Goal: Task Accomplishment & Management: Manage account settings

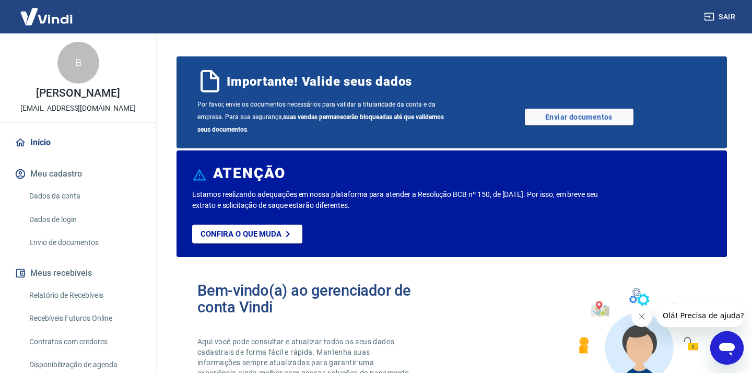
click at [76, 187] on link "Dados da conta" at bounding box center [84, 195] width 119 height 21
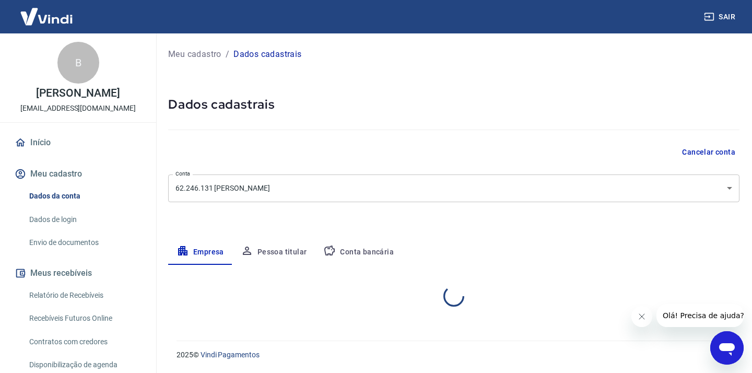
select select "RS"
select select "business"
click at [298, 242] on button "Pessoa titular" at bounding box center [273, 252] width 83 height 25
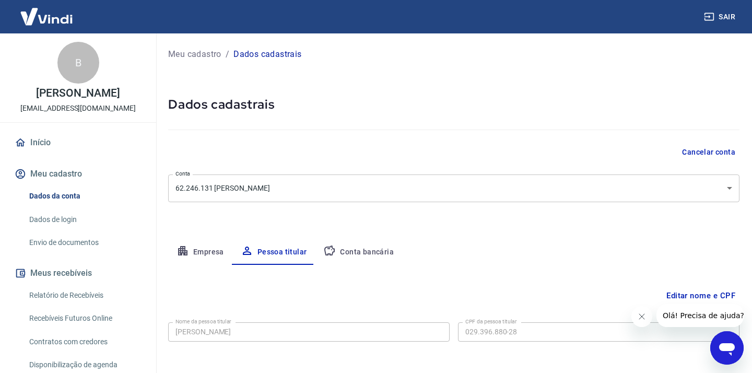
scroll to position [45, 0]
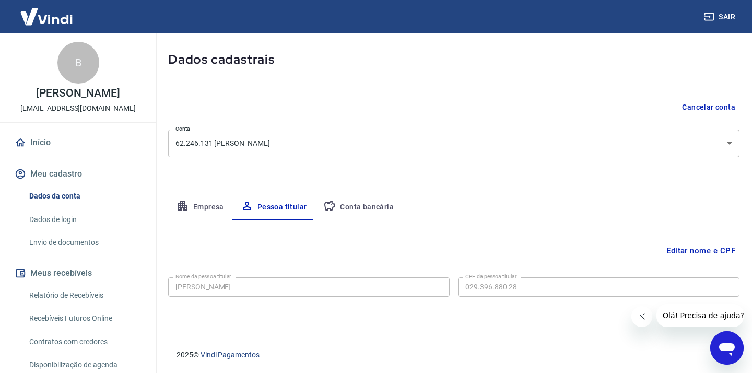
click at [679, 252] on button "Editar nome e CPF" at bounding box center [700, 251] width 77 height 20
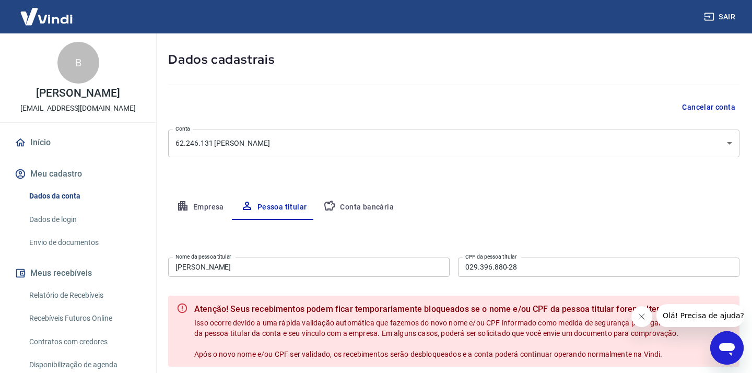
click at [311, 253] on div "Nome da pessoa titular Bruno Magnus Justo Nome da pessoa titular CPF da pessoa …" at bounding box center [453, 266] width 571 height 26
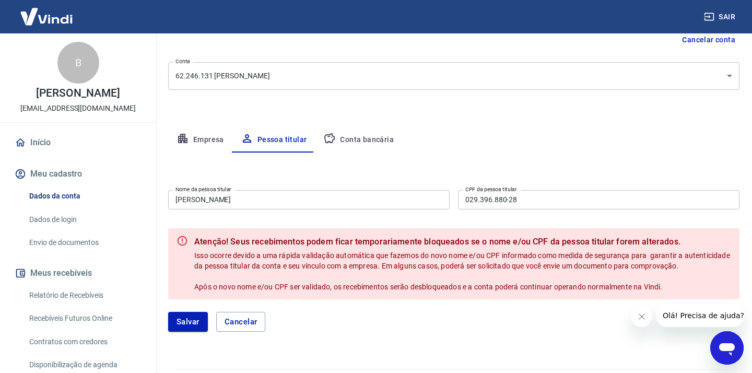
scroll to position [133, 0]
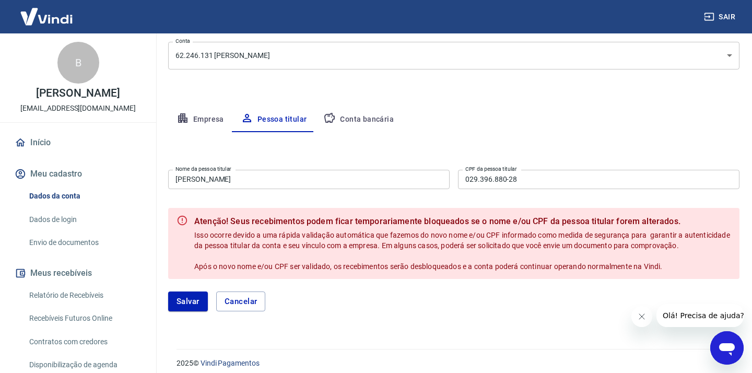
click at [282, 186] on input "Bruno Magnus Justo" at bounding box center [309, 179] width 282 height 19
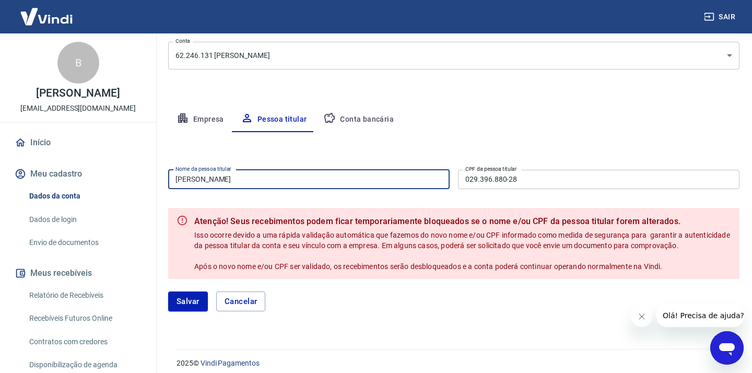
click at [282, 186] on input "Bruno Magnus Justo" at bounding box center [309, 179] width 282 height 19
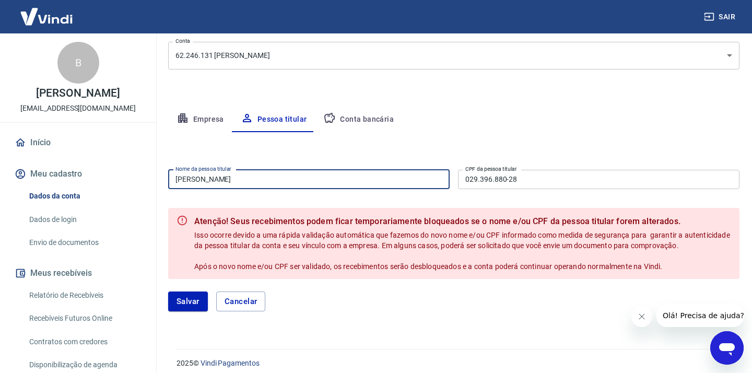
scroll to position [126, 0]
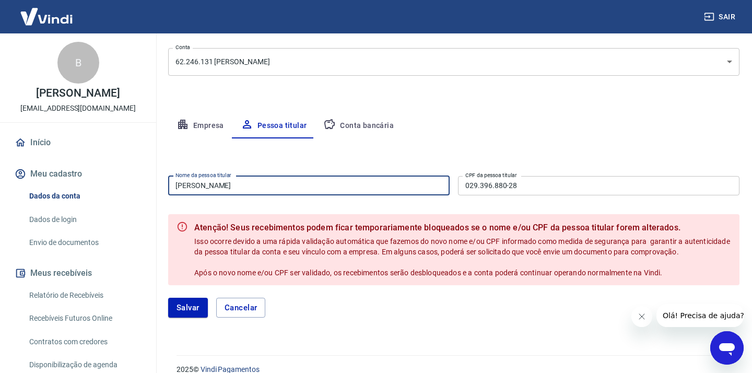
type input "Daniel Marcelino Agostinho"
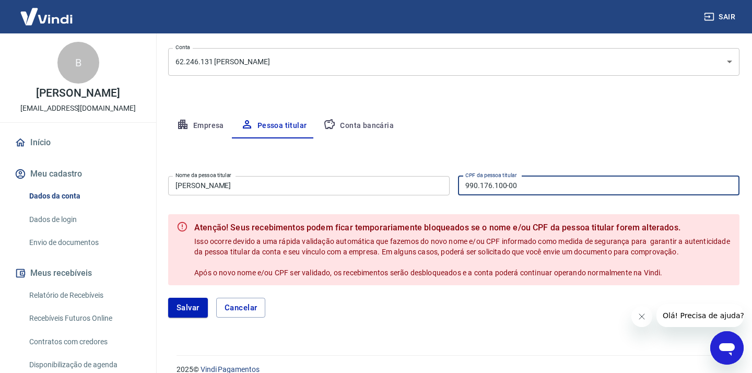
scroll to position [141, 0]
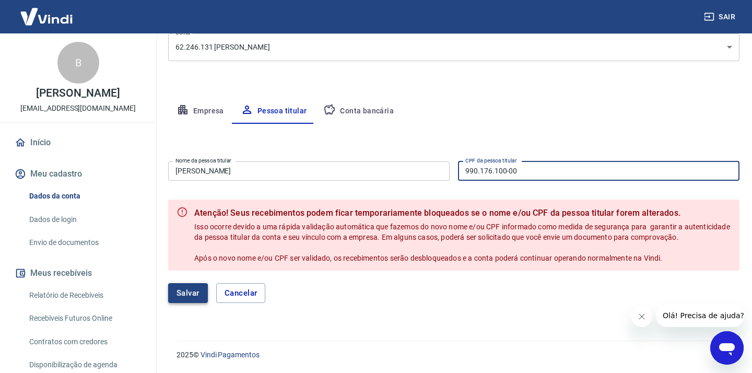
type input "990.176.100-00"
click at [185, 297] on button "Salvar" at bounding box center [188, 293] width 40 height 20
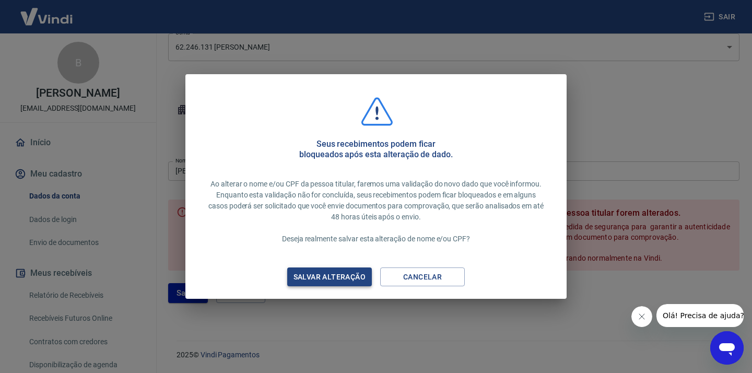
click at [348, 280] on div "Salvar alteração" at bounding box center [329, 277] width 97 height 13
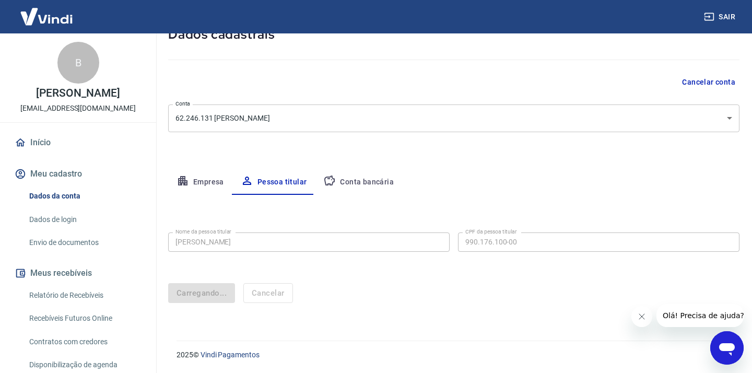
scroll to position [70, 0]
click at [376, 184] on button "Conta bancária" at bounding box center [358, 182] width 87 height 25
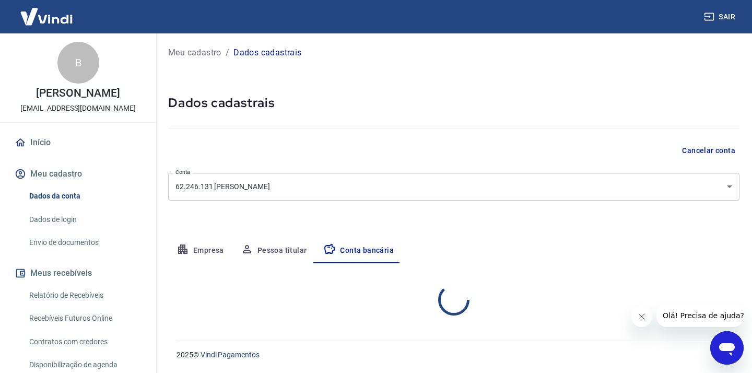
select select "1"
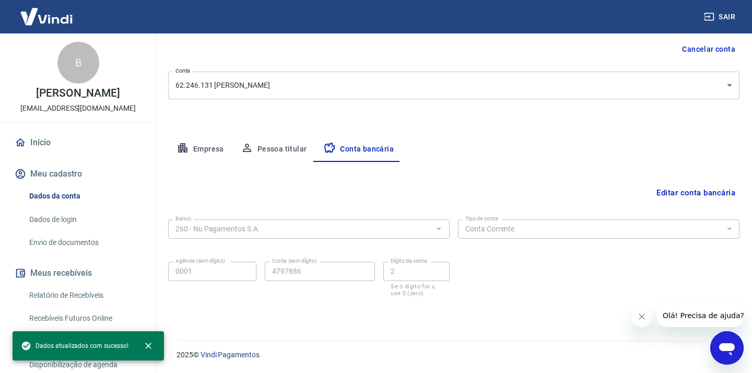
scroll to position [27, 0]
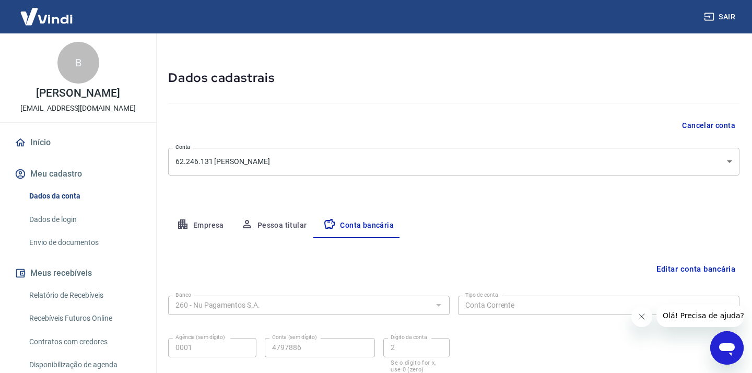
click at [81, 221] on link "Dados de login" at bounding box center [84, 219] width 119 height 21
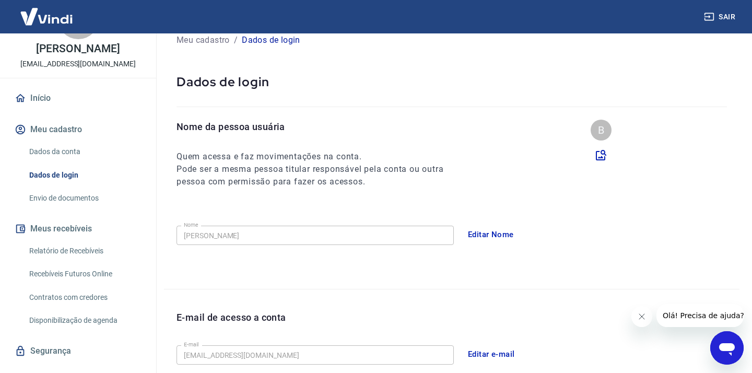
scroll to position [59, 0]
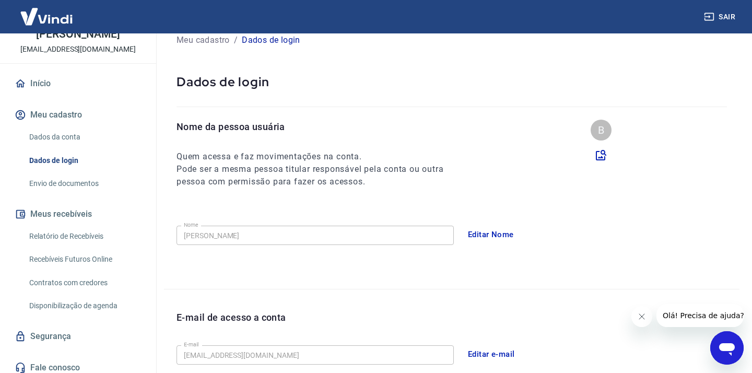
click at [486, 228] on button "Editar Nome" at bounding box center [490, 235] width 57 height 22
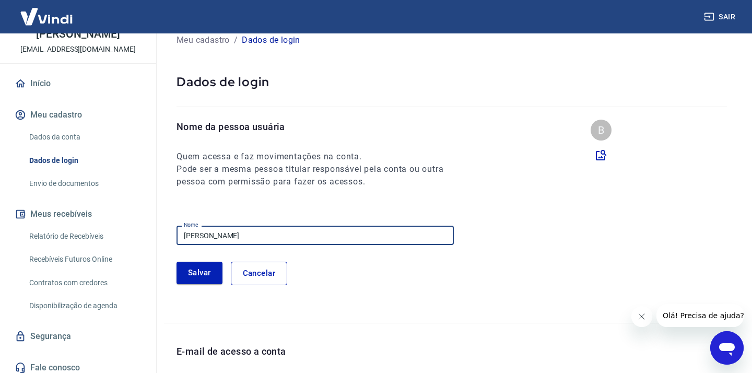
click at [241, 238] on input "Bruno Magnus Justo" at bounding box center [315, 235] width 277 height 19
type input "Dagos Cutelaria"
click at [204, 271] on button "Salvar" at bounding box center [200, 273] width 46 height 22
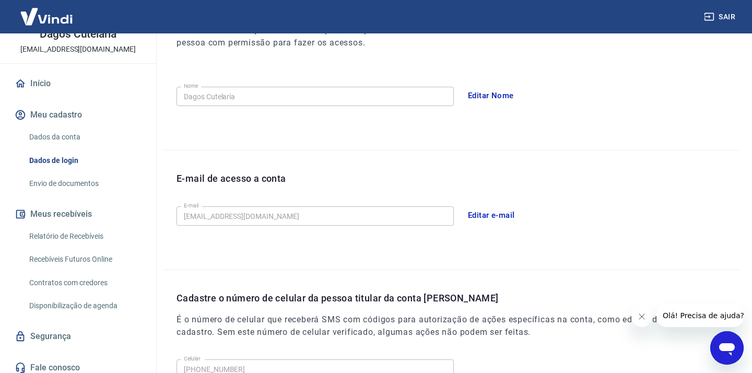
scroll to position [0, 0]
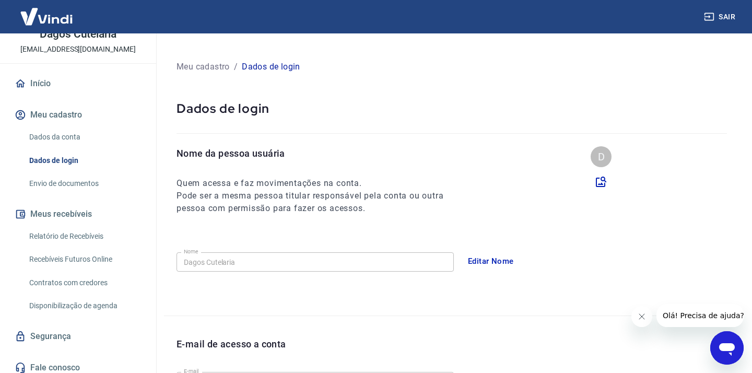
click at [98, 182] on link "Envio de documentos" at bounding box center [84, 183] width 119 height 21
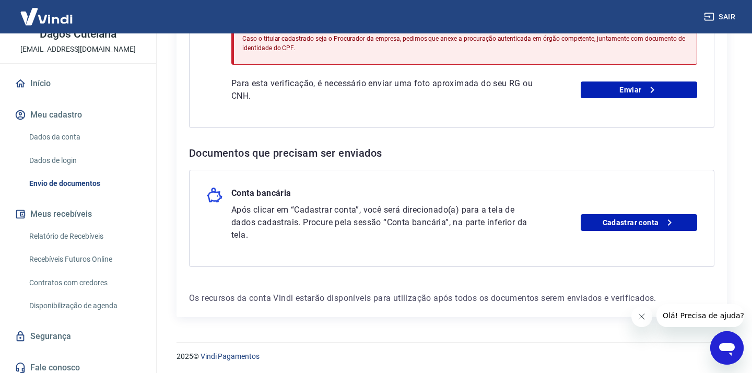
scroll to position [65, 0]
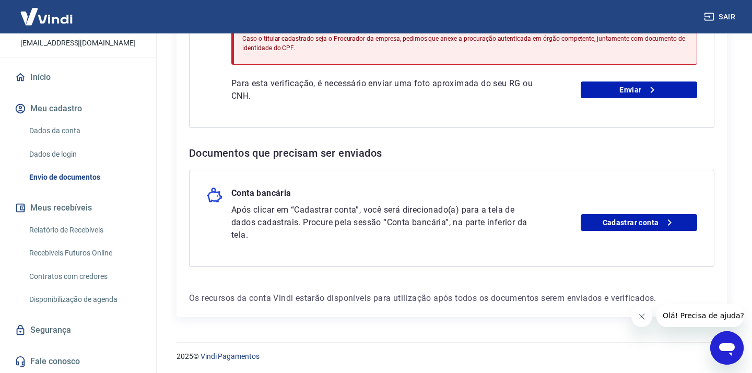
click at [58, 332] on link "Segurança" at bounding box center [78, 330] width 131 height 23
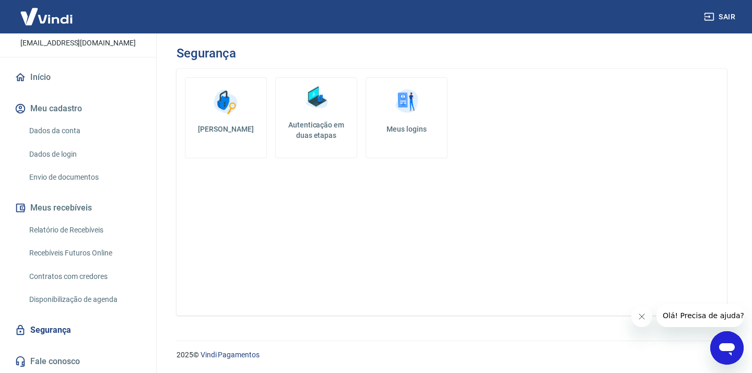
click at [423, 115] on link "Meus logins" at bounding box center [407, 117] width 82 height 81
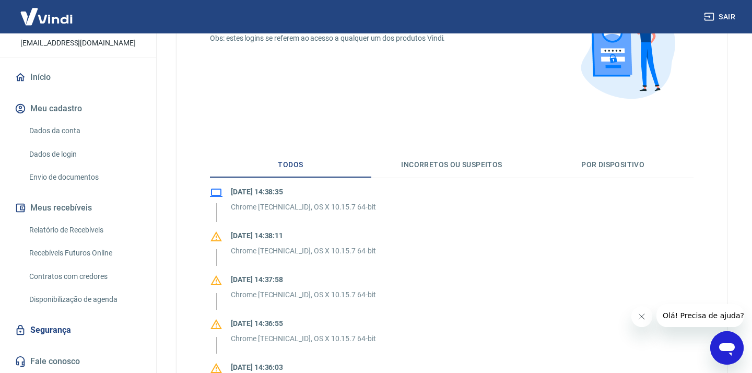
click at [425, 157] on button "Incorretos ou suspeitos" at bounding box center [451, 165] width 161 height 25
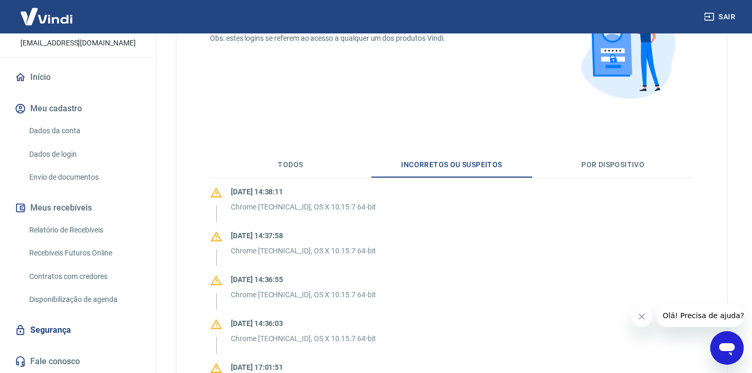
scroll to position [149, 0]
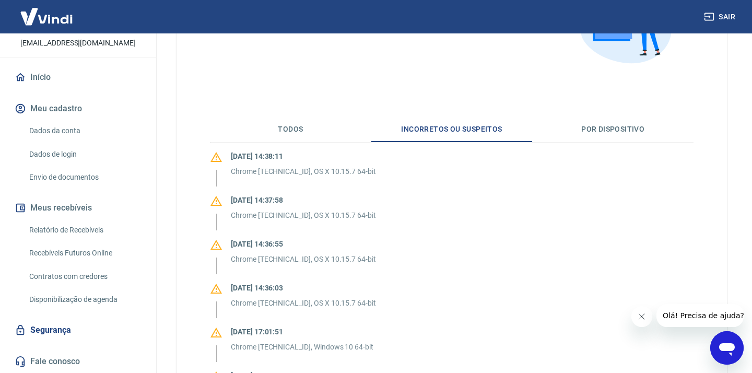
click at [599, 135] on button "Por dispositivo" at bounding box center [612, 129] width 161 height 25
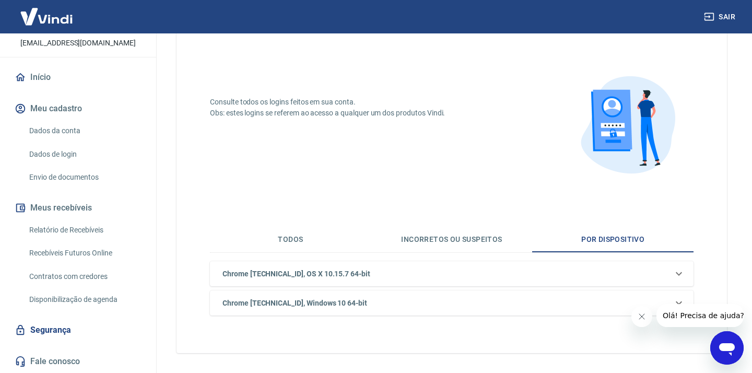
scroll to position [77, 0]
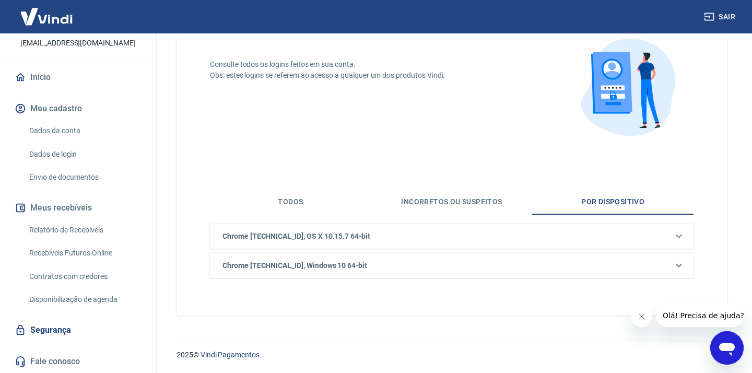
click at [294, 203] on button "Todos" at bounding box center [290, 202] width 161 height 25
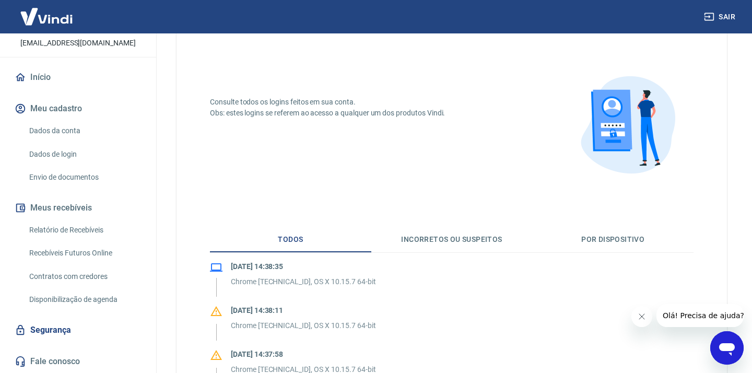
scroll to position [0, 0]
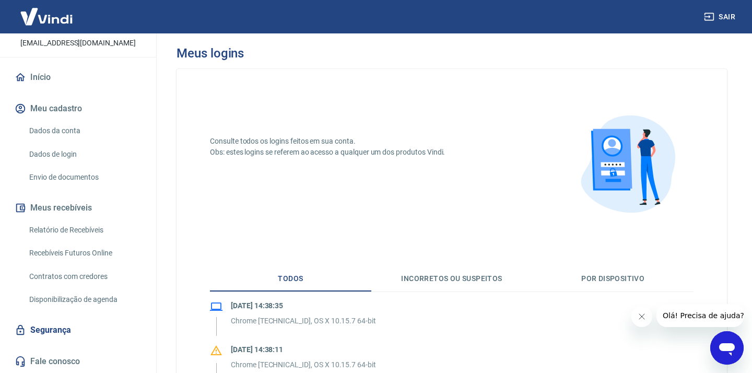
click at [46, 88] on link "Início" at bounding box center [78, 77] width 131 height 23
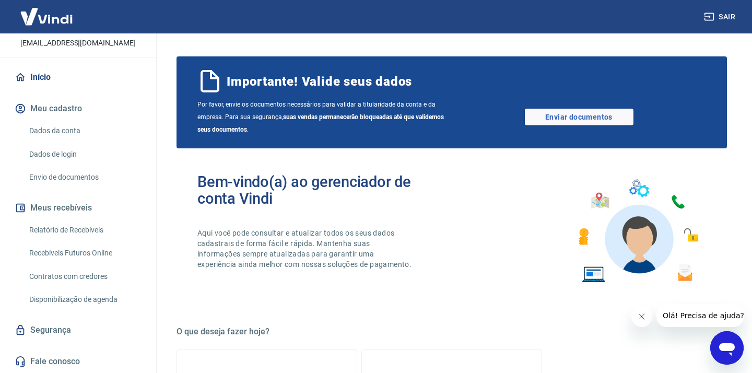
click at [78, 126] on link "Dados da conta" at bounding box center [84, 130] width 119 height 21
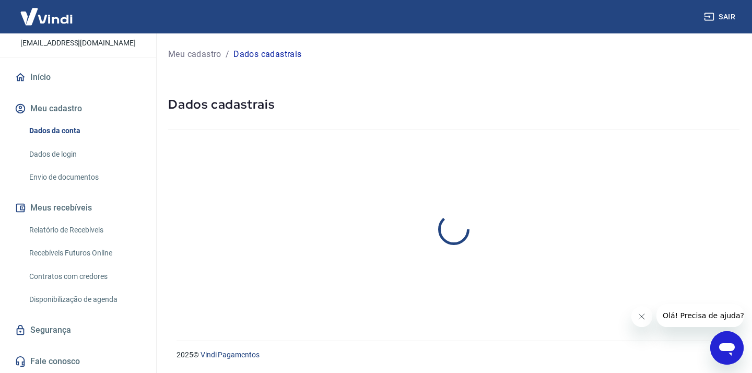
select select "RS"
select select "business"
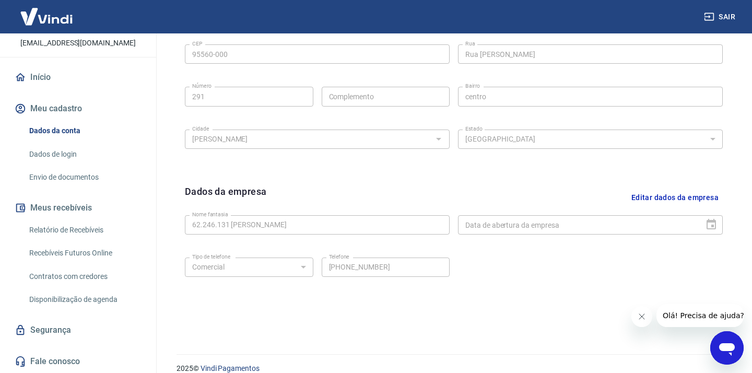
scroll to position [380, 0]
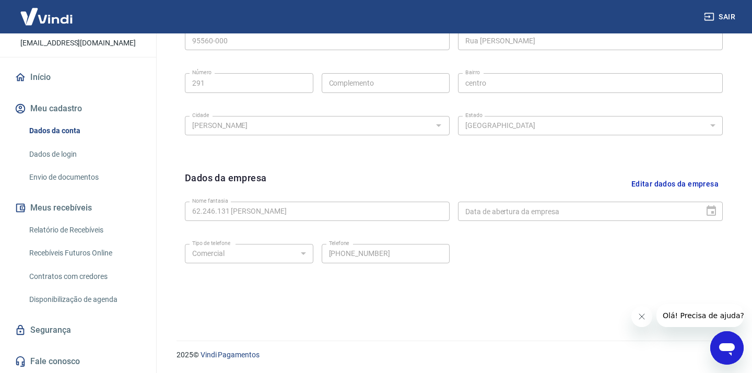
click at [105, 171] on link "Envio de documentos" at bounding box center [84, 177] width 119 height 21
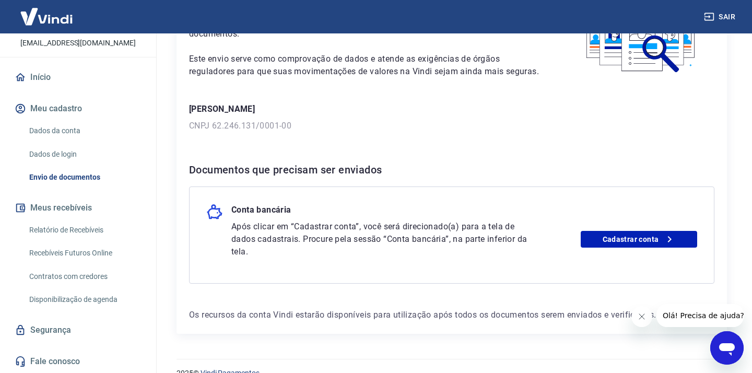
scroll to position [110, 0]
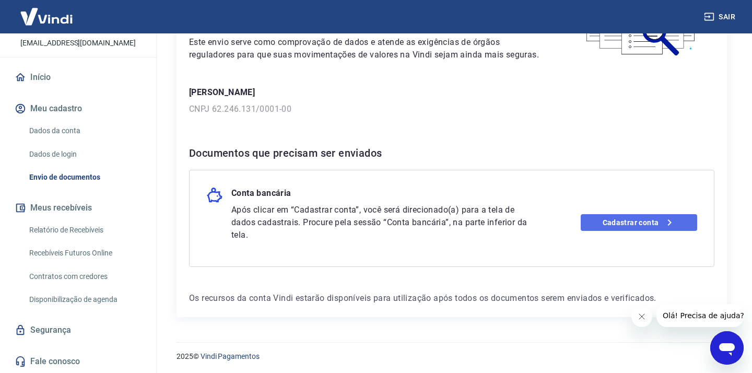
click at [590, 224] on link "Cadastrar conta" at bounding box center [639, 222] width 116 height 17
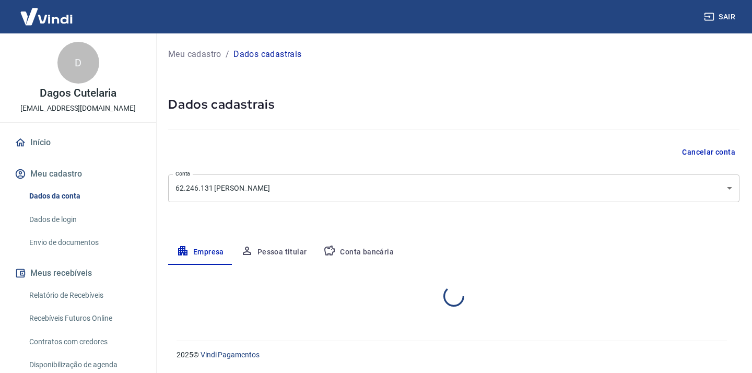
select select "RS"
select select "business"
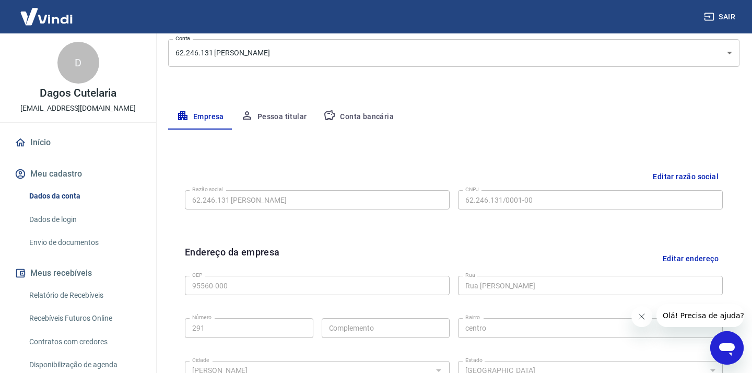
scroll to position [136, 0]
click at [280, 115] on button "Pessoa titular" at bounding box center [273, 116] width 83 height 25
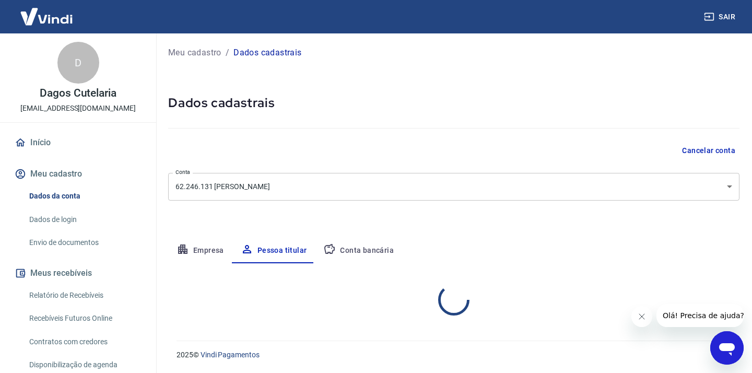
scroll to position [45, 0]
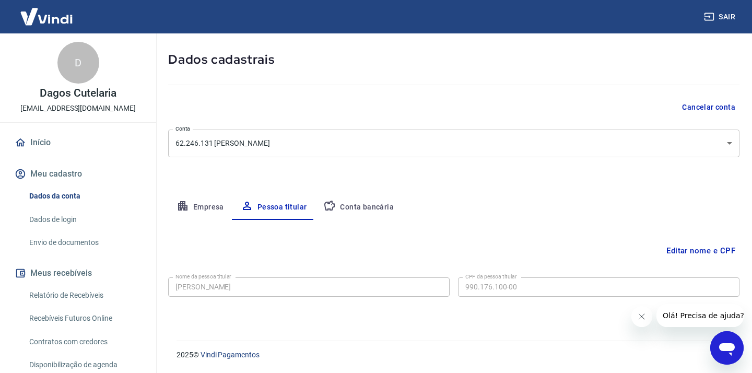
click at [345, 195] on button "Conta bancária" at bounding box center [358, 207] width 87 height 25
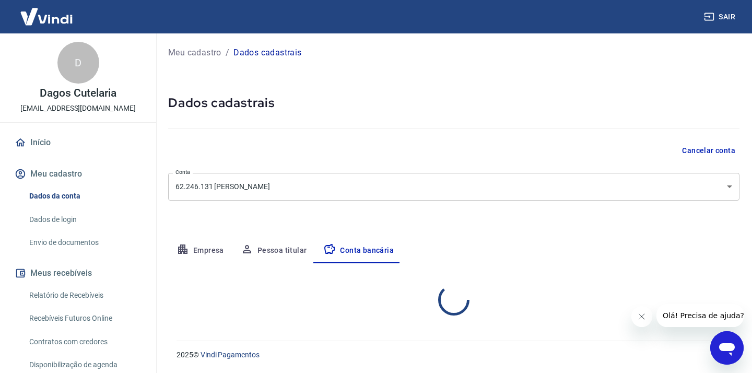
select select "1"
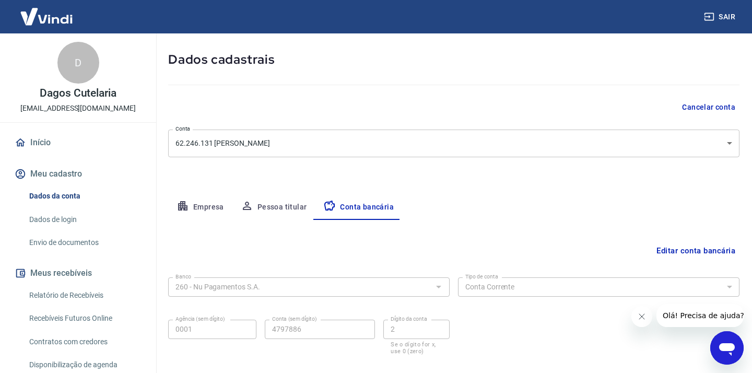
scroll to position [103, 0]
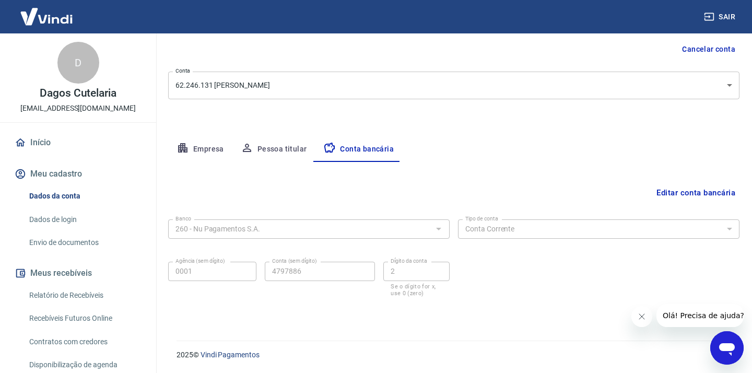
click at [552, 118] on div "Meu cadastro / Dados cadastrais Dados cadastrais Cancelar conta Conta 62.246.13…" at bounding box center [454, 129] width 596 height 397
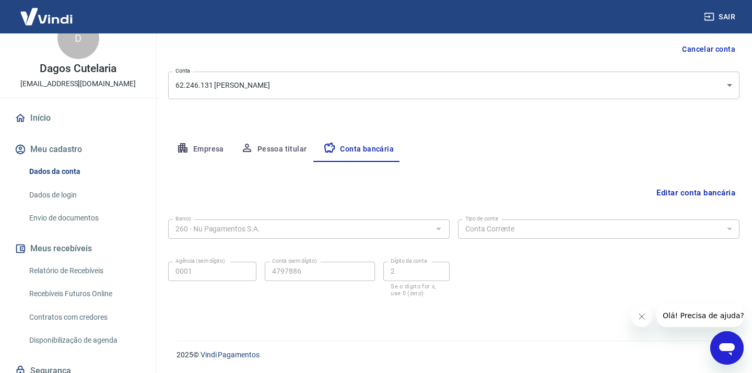
scroll to position [0, 0]
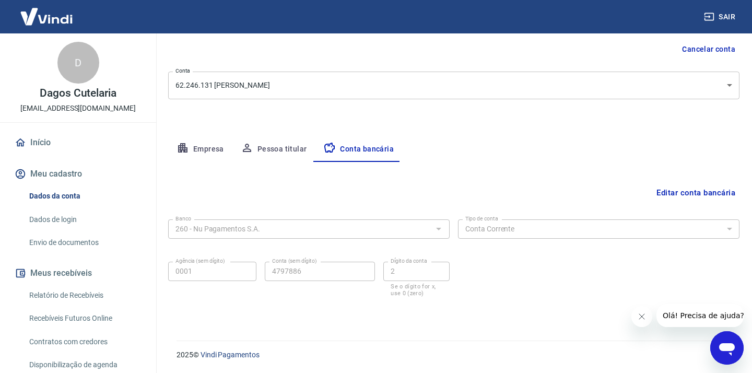
click at [78, 68] on div "D" at bounding box center [78, 63] width 42 height 42
click at [208, 147] on button "Empresa" at bounding box center [200, 149] width 64 height 25
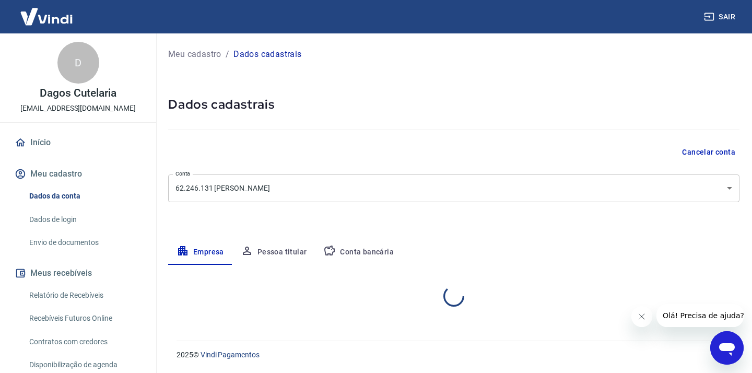
select select "RS"
select select "business"
click at [357, 260] on button "Conta bancária" at bounding box center [358, 252] width 87 height 25
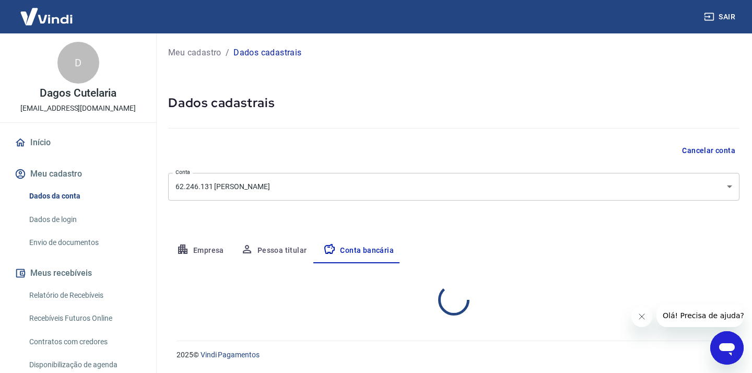
select select "1"
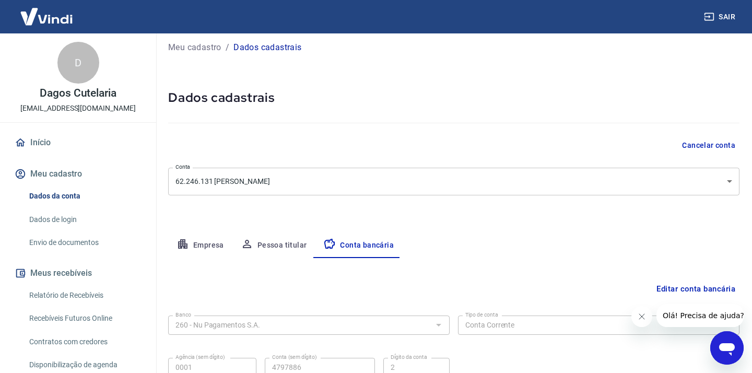
scroll to position [103, 0]
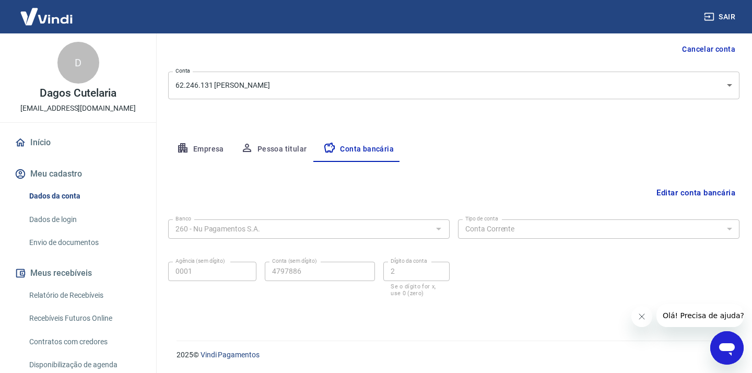
click at [701, 189] on button "Editar conta bancária" at bounding box center [695, 193] width 87 height 20
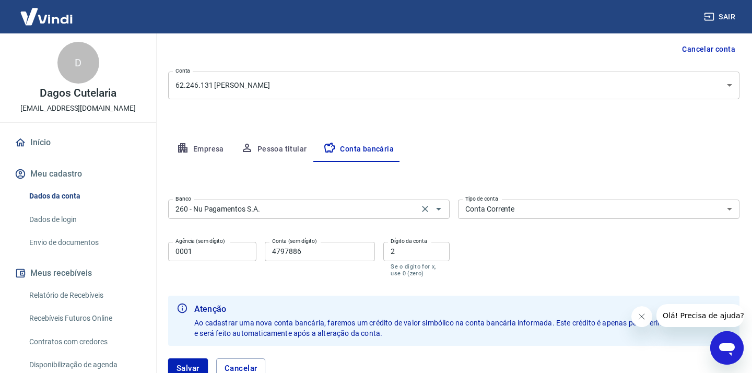
click at [351, 214] on input "260 - Nu Pagamentos S.A." at bounding box center [293, 209] width 244 height 13
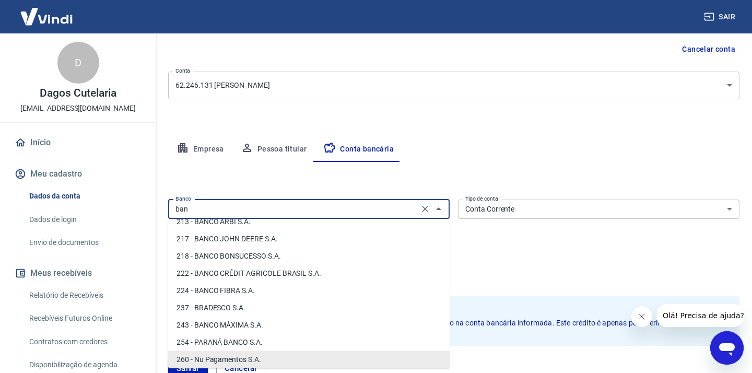
scroll to position [0, 0]
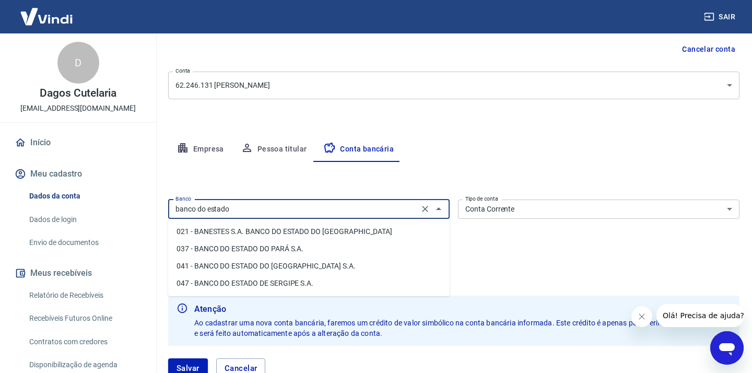
click at [280, 264] on li "041 - BANCO DO ESTADO DO [GEOGRAPHIC_DATA] S.A." at bounding box center [309, 265] width 282 height 17
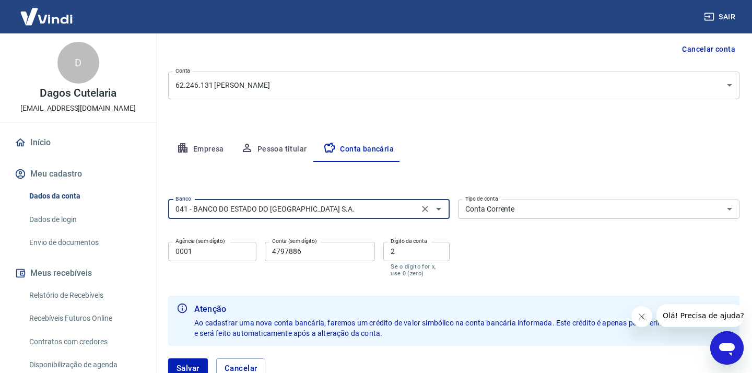
type input "041 - BANCO DO ESTADO DO [GEOGRAPHIC_DATA] S.A."
click at [233, 253] on input "0001" at bounding box center [212, 251] width 88 height 19
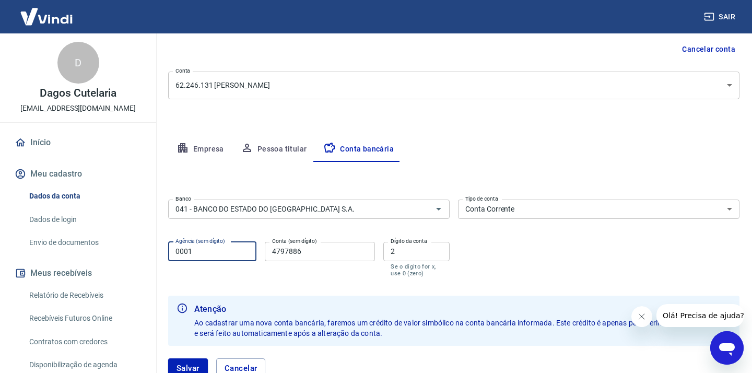
click at [233, 253] on input "0001" at bounding box center [212, 251] width 88 height 19
type input "955"
type input "350445430"
type input "0"
click at [506, 261] on div "Banco 041 - BANCO DO ESTADO DO RIO GRANDE DO SUL S.A. Banco Tipo de conta Conta…" at bounding box center [453, 237] width 571 height 84
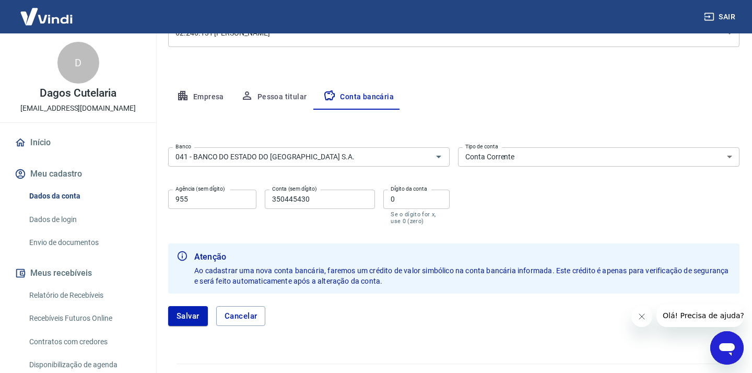
scroll to position [178, 0]
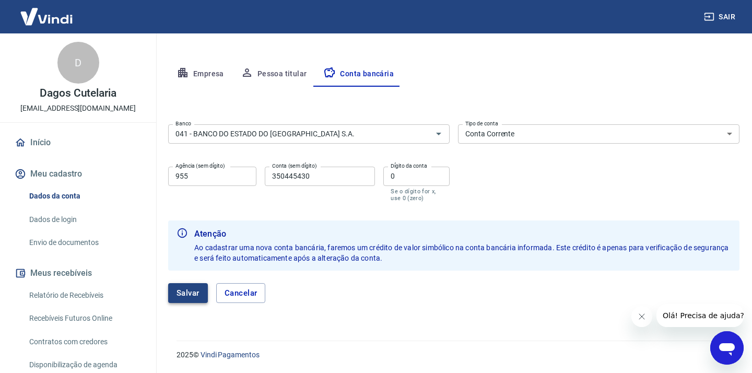
click at [183, 299] on button "Salvar" at bounding box center [188, 293] width 40 height 20
click at [216, 173] on input "955" at bounding box center [212, 176] width 88 height 19
click at [175, 175] on input "955" at bounding box center [212, 176] width 88 height 19
type input "0955"
click at [187, 291] on button "Salvar" at bounding box center [188, 293] width 40 height 20
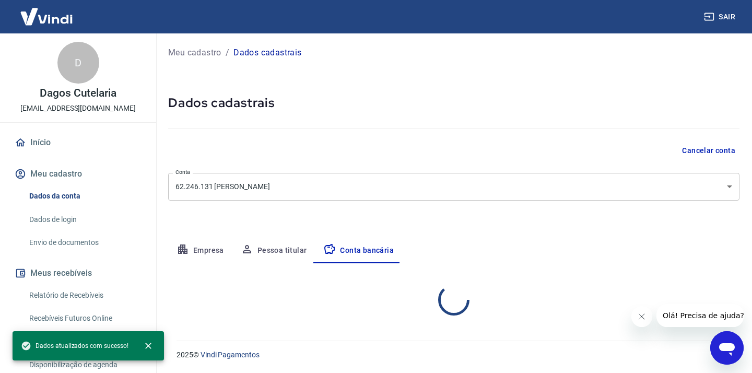
select select "1"
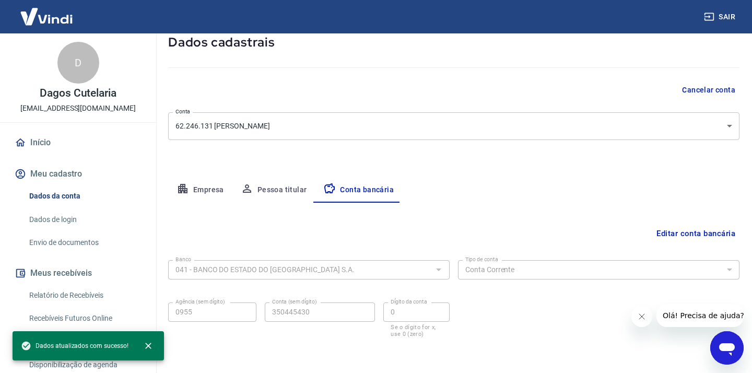
scroll to position [63, 0]
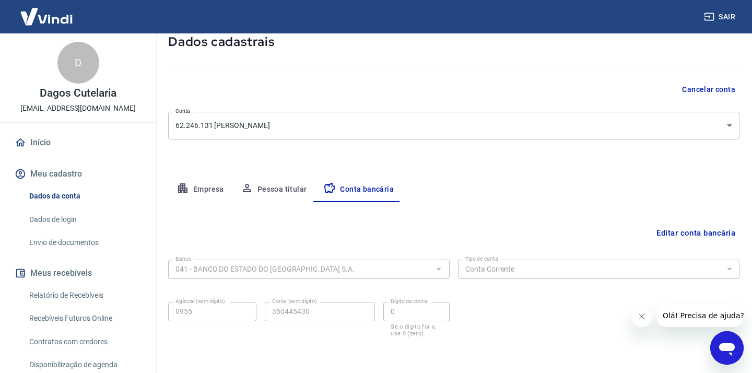
click at [296, 190] on button "Pessoa titular" at bounding box center [273, 189] width 83 height 25
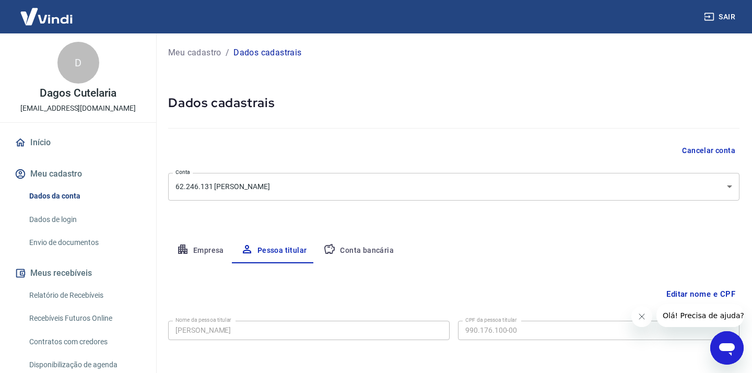
scroll to position [45, 0]
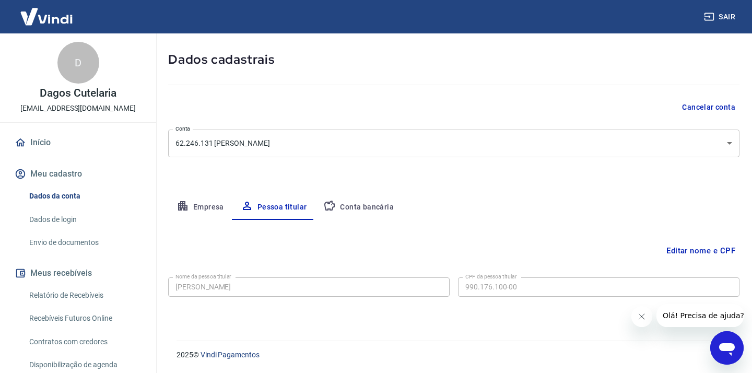
click at [185, 208] on icon "button" at bounding box center [182, 205] width 9 height 9
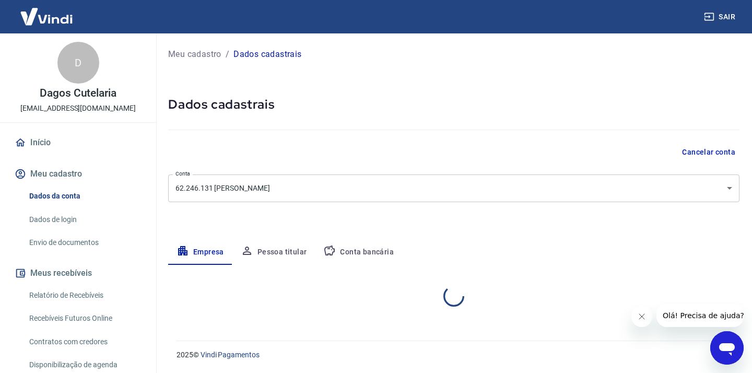
scroll to position [0, 0]
select select "RS"
select select "business"
click at [80, 243] on link "Envio de documentos" at bounding box center [84, 242] width 119 height 21
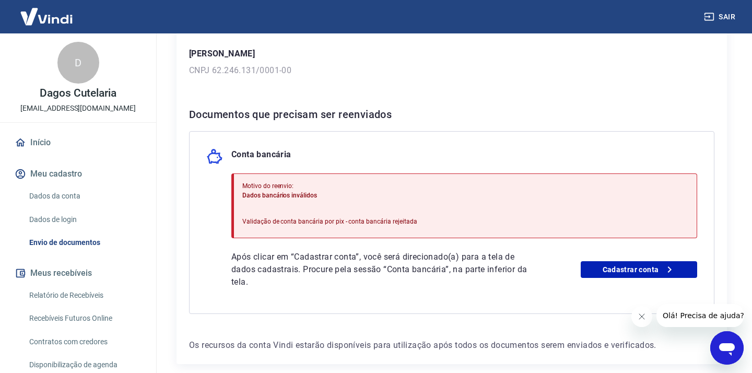
scroll to position [157, 0]
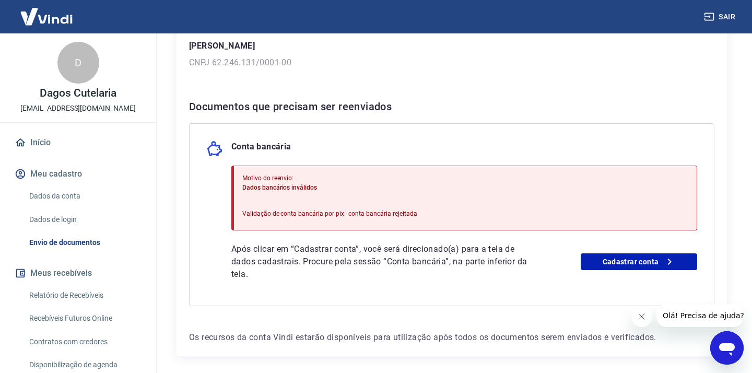
click at [305, 184] on span "Dados bancários inválidos" at bounding box center [279, 187] width 75 height 7
click at [78, 200] on link "Dados da conta" at bounding box center [84, 195] width 119 height 21
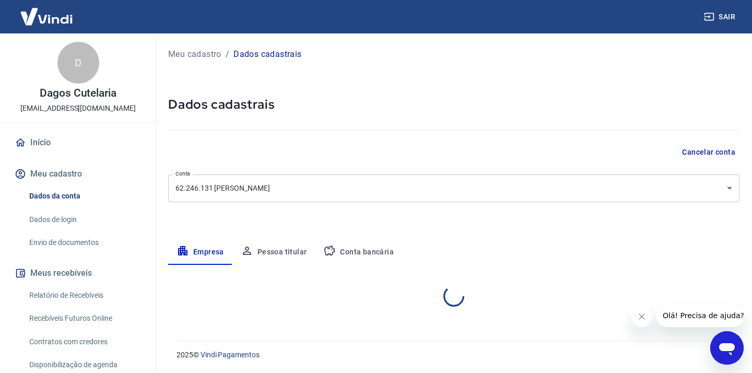
select select "RS"
select select "business"
click at [341, 250] on button "Conta bancária" at bounding box center [358, 252] width 87 height 25
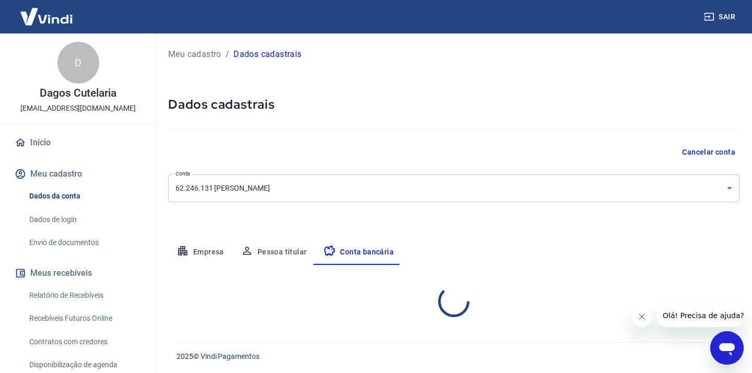
select select "1"
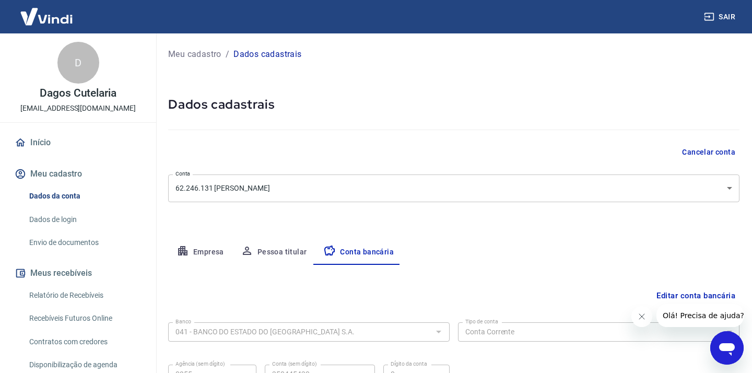
scroll to position [103, 0]
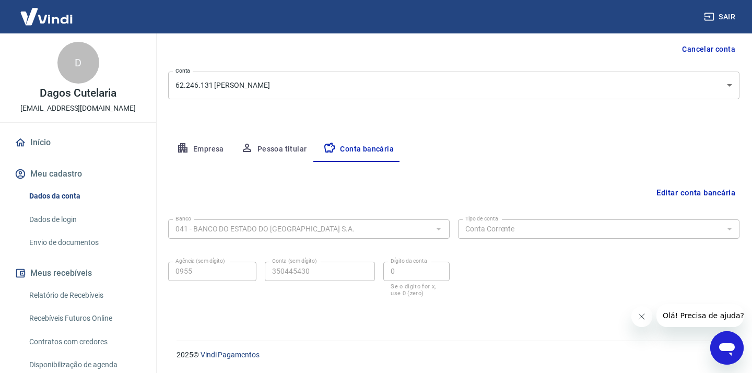
click at [708, 194] on button "Editar conta bancária" at bounding box center [695, 193] width 87 height 20
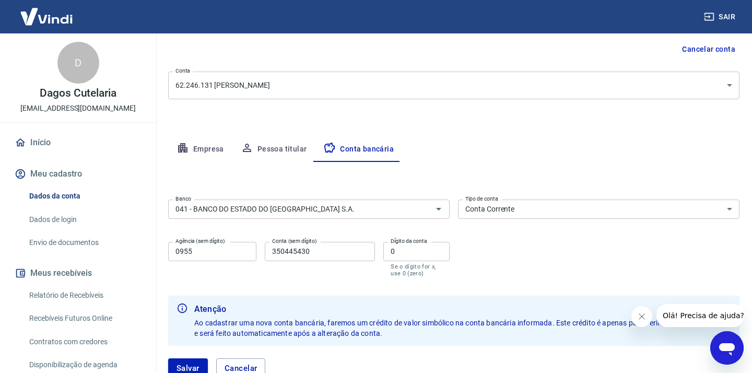
click at [241, 254] on input "0955" at bounding box center [212, 251] width 88 height 19
click at [300, 252] on input "350445430" at bounding box center [320, 251] width 110 height 19
click at [284, 251] on input "350445430" at bounding box center [320, 251] width 110 height 19
click at [298, 251] on input "350445430" at bounding box center [320, 251] width 110 height 19
click at [297, 251] on input "350445430" at bounding box center [320, 251] width 110 height 19
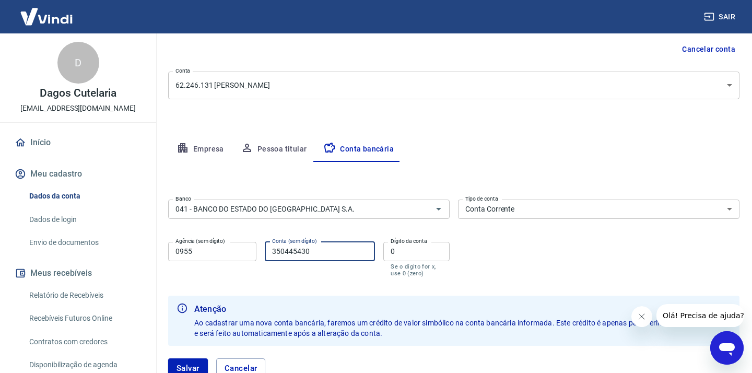
click at [408, 244] on label "Dígito da conta" at bounding box center [409, 241] width 37 height 8
click at [408, 244] on input "0" at bounding box center [416, 251] width 66 height 19
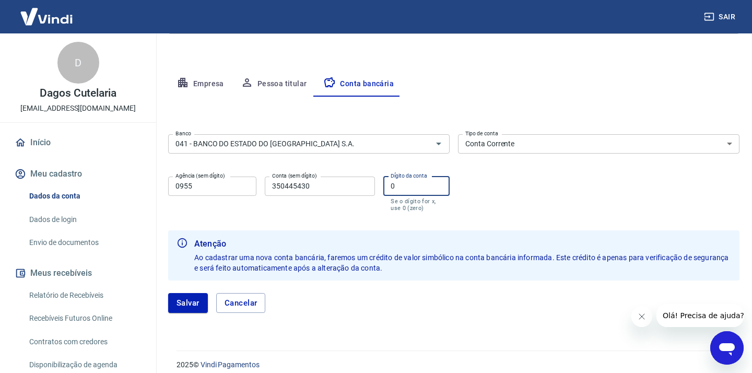
scroll to position [178, 0]
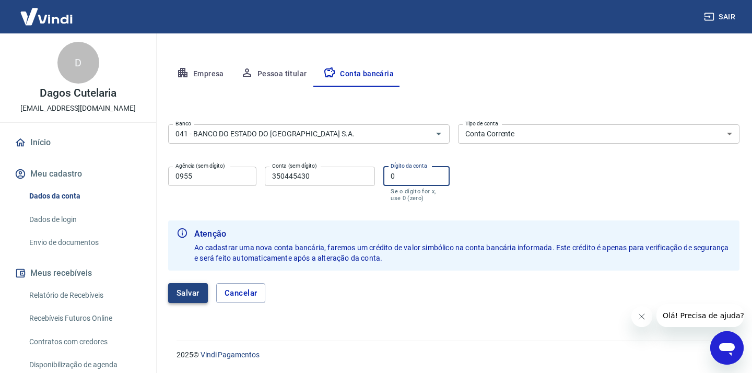
click at [182, 299] on button "Salvar" at bounding box center [188, 293] width 40 height 20
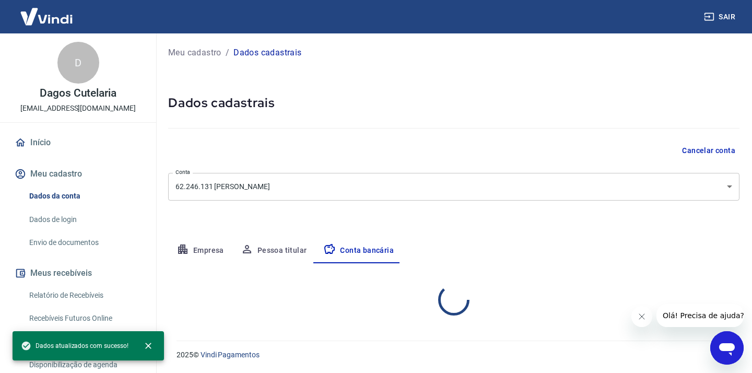
select select "1"
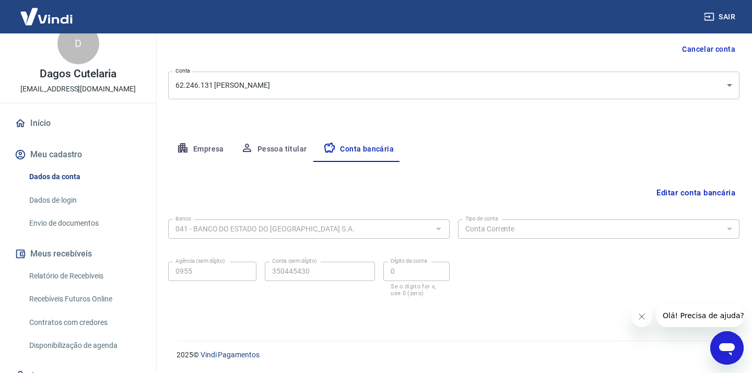
scroll to position [26, 0]
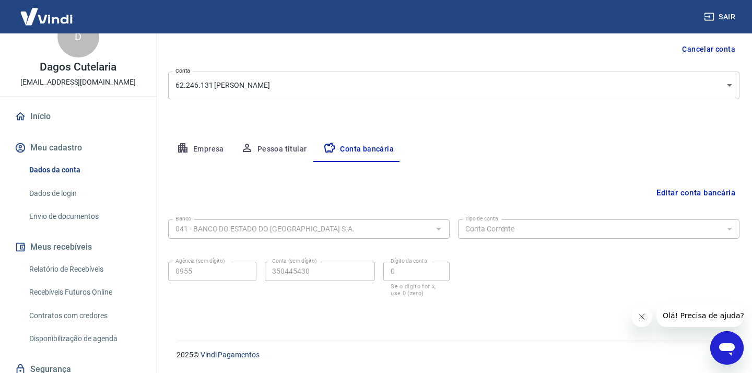
click at [82, 213] on link "Envio de documentos" at bounding box center [84, 216] width 119 height 21
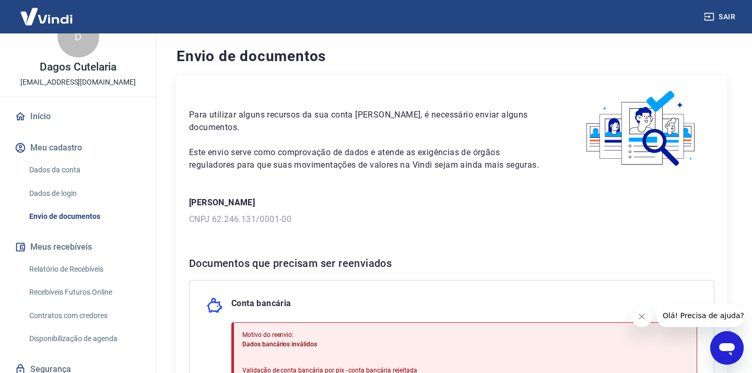
scroll to position [196, 0]
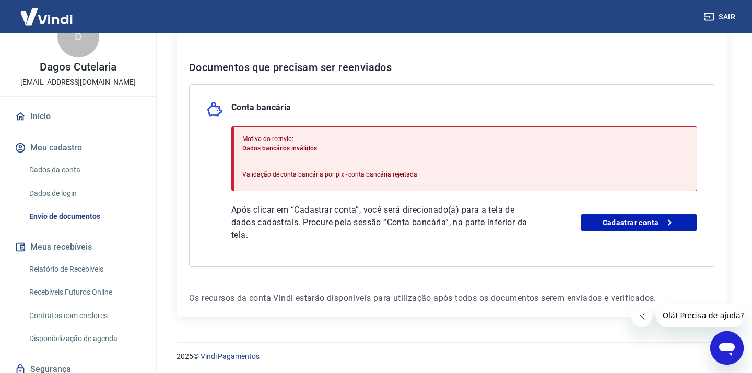
click at [77, 160] on link "Dados da conta" at bounding box center [84, 169] width 119 height 21
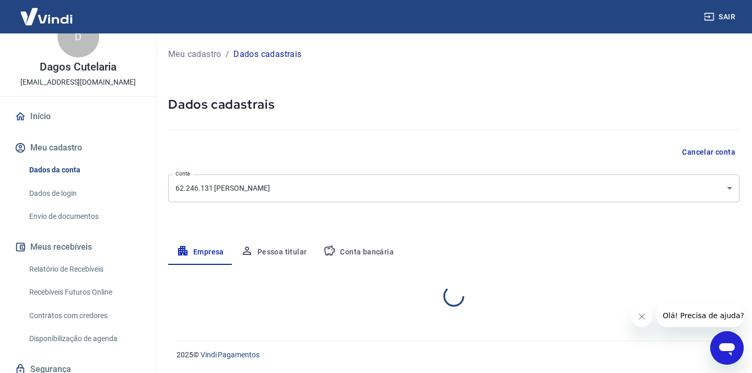
select select "RS"
select select "business"
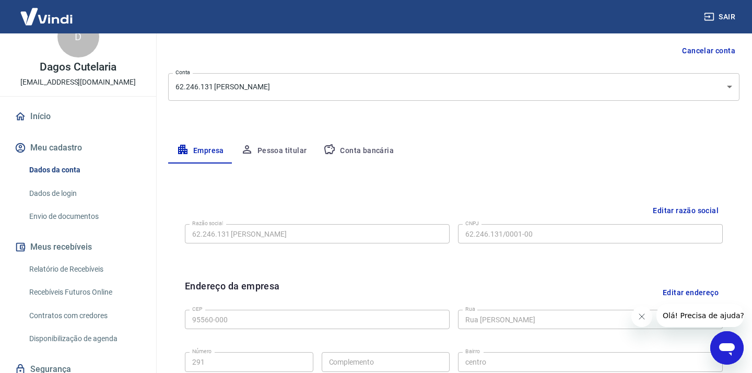
click at [350, 149] on button "Conta bancária" at bounding box center [358, 150] width 87 height 25
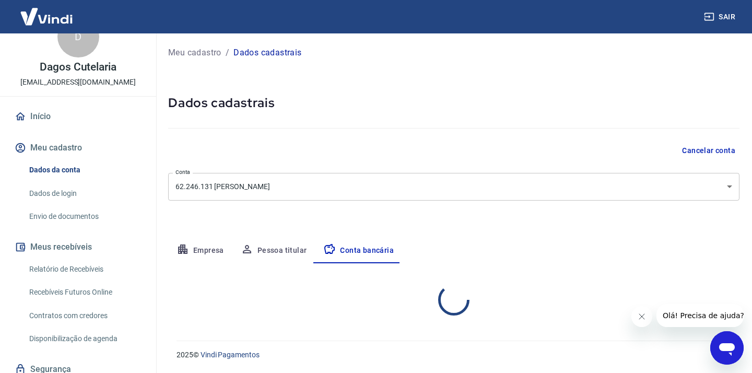
scroll to position [103, 0]
select select "1"
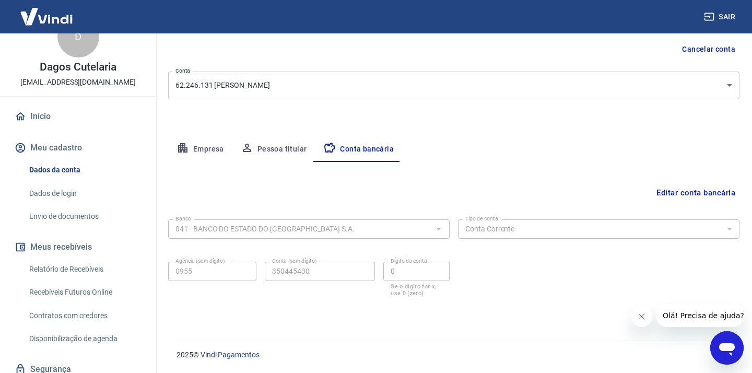
click at [342, 60] on div "Meu cadastro / Dados cadastrais Dados cadastrais Cancelar conta Conta 62.246.13…" at bounding box center [454, 129] width 596 height 397
click at [691, 188] on button "Editar conta bancária" at bounding box center [695, 193] width 87 height 20
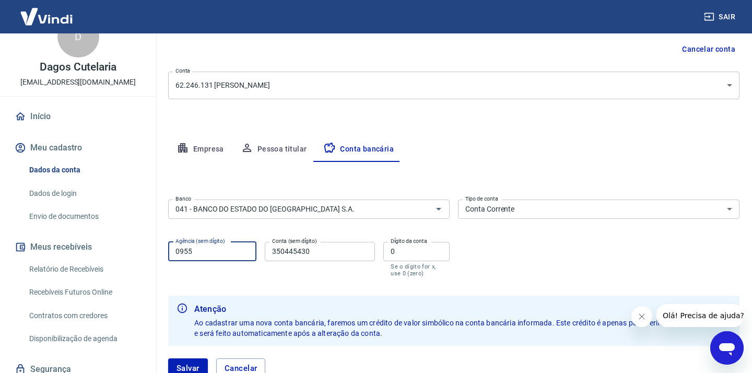
click at [181, 252] on input "0955" at bounding box center [212, 251] width 88 height 19
click at [323, 252] on input "350445430" at bounding box center [320, 251] width 110 height 19
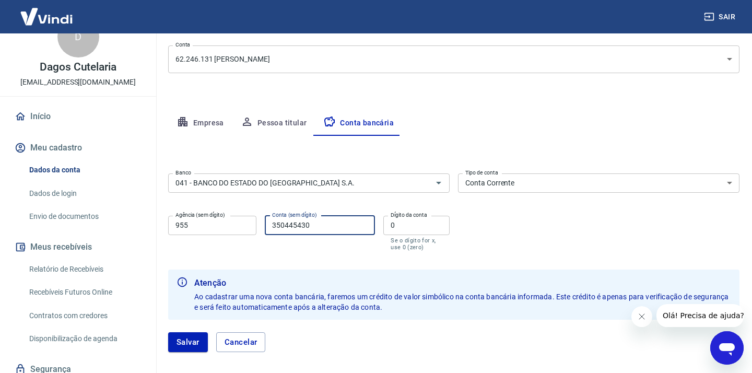
scroll to position [178, 0]
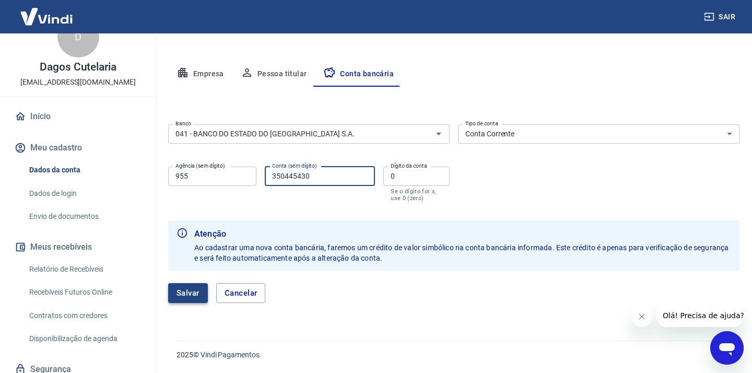
click at [200, 288] on button "Salvar" at bounding box center [188, 293] width 40 height 20
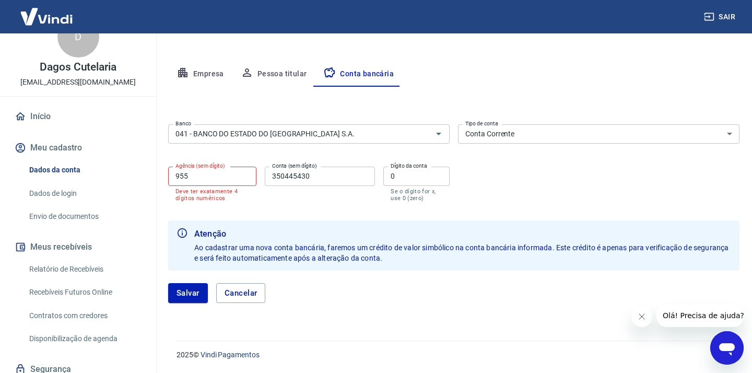
click at [203, 175] on input "955" at bounding box center [212, 176] width 88 height 19
click at [176, 174] on input "955" at bounding box center [212, 176] width 88 height 19
type input "0955"
click at [326, 175] on input "350445430" at bounding box center [320, 176] width 110 height 19
click at [413, 178] on input "0" at bounding box center [416, 176] width 66 height 19
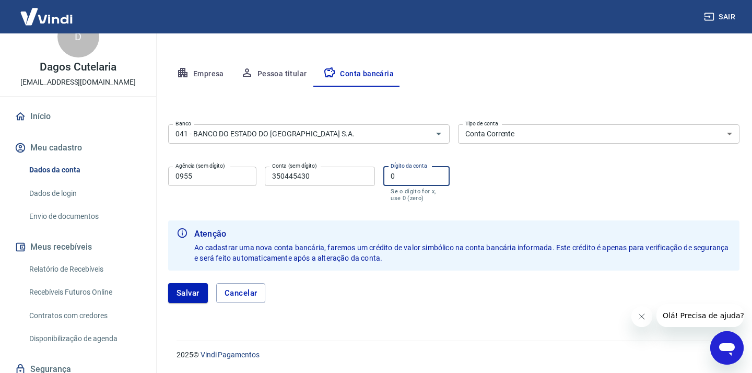
click at [401, 180] on input "0" at bounding box center [416, 176] width 66 height 19
click at [344, 177] on input "350445430" at bounding box center [320, 176] width 110 height 19
click at [341, 200] on div "Conta (sem dígito) 350445430 Conta (sem dígito)" at bounding box center [320, 184] width 110 height 35
click at [639, 321] on button "Fechar mensagem da empresa" at bounding box center [641, 316] width 21 height 21
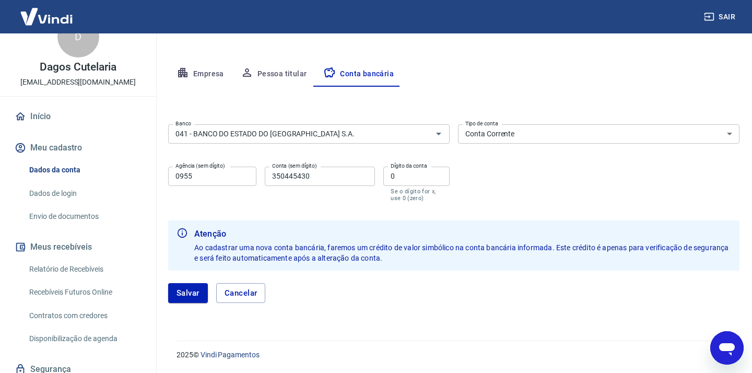
click at [416, 41] on div "Meu cadastro / Dados cadastrais Dados cadastrais Cancelar conta Conta 62.246.13…" at bounding box center [454, 91] width 596 height 473
click at [43, 209] on link "Envio de documentos" at bounding box center [84, 216] width 119 height 21
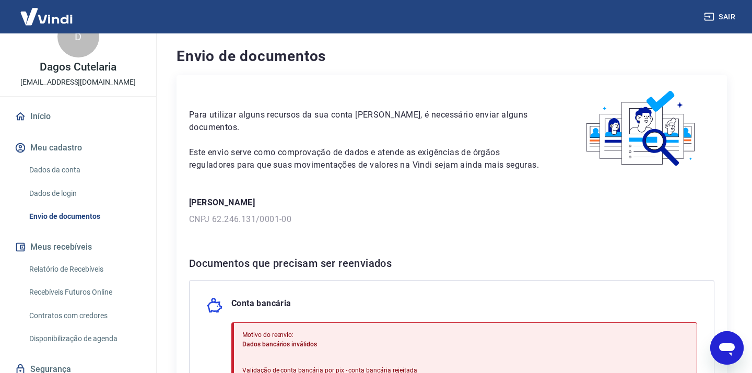
click at [63, 184] on link "Dados de login" at bounding box center [84, 193] width 119 height 21
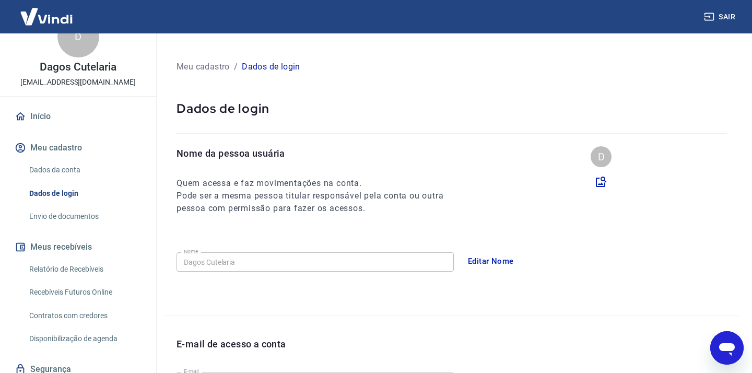
click at [604, 161] on div "D" at bounding box center [601, 156] width 21 height 21
click at [602, 178] on icon at bounding box center [601, 182] width 10 height 10
click at [0, 0] on input "file" at bounding box center [0, 0] width 0 height 0
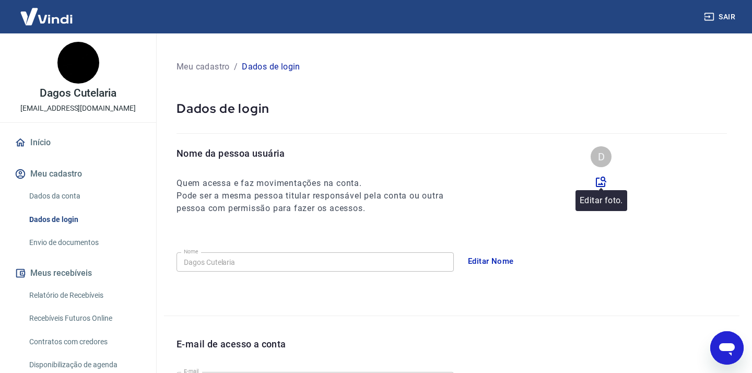
click at [602, 178] on icon at bounding box center [601, 181] width 13 height 13
click at [0, 0] on input "file" at bounding box center [0, 0] width 0 height 0
click at [82, 64] on img at bounding box center [78, 63] width 42 height 42
click at [596, 177] on icon at bounding box center [601, 181] width 13 height 13
click at [0, 0] on input "file" at bounding box center [0, 0] width 0 height 0
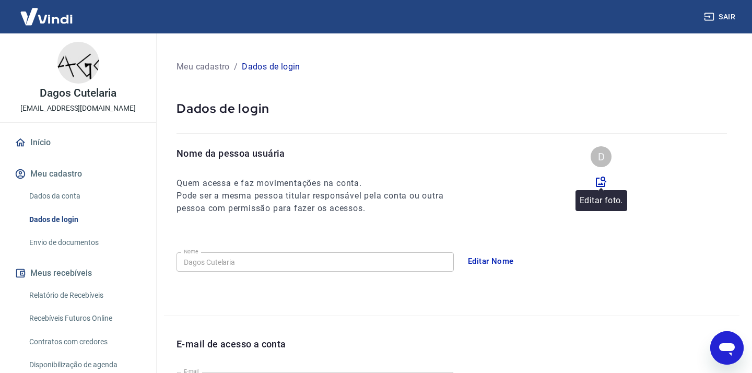
click at [601, 178] on icon at bounding box center [601, 182] width 10 height 10
click at [0, 0] on input "file" at bounding box center [0, 0] width 0 height 0
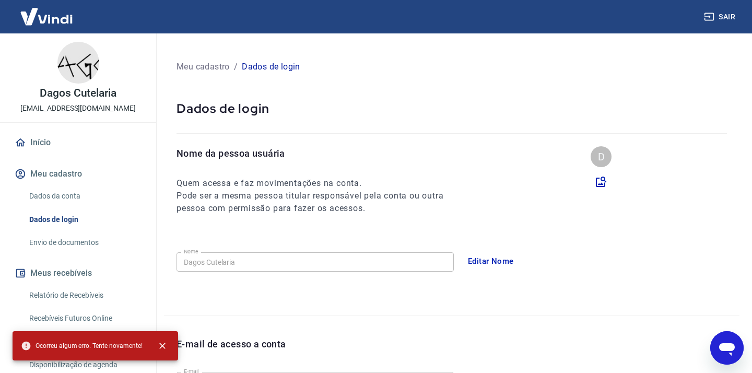
click at [56, 197] on link "Dados da conta" at bounding box center [84, 195] width 119 height 21
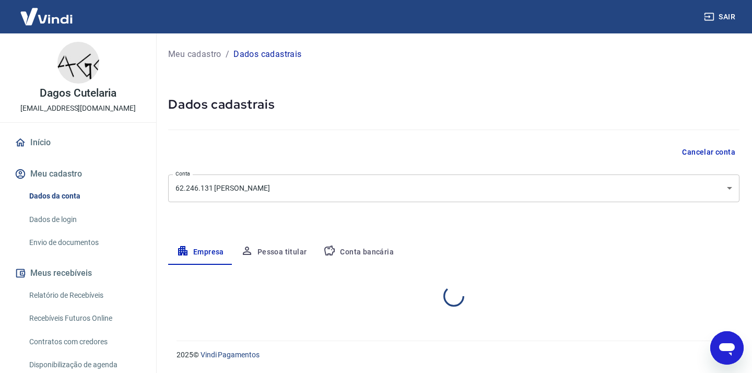
select select "RS"
select select "business"
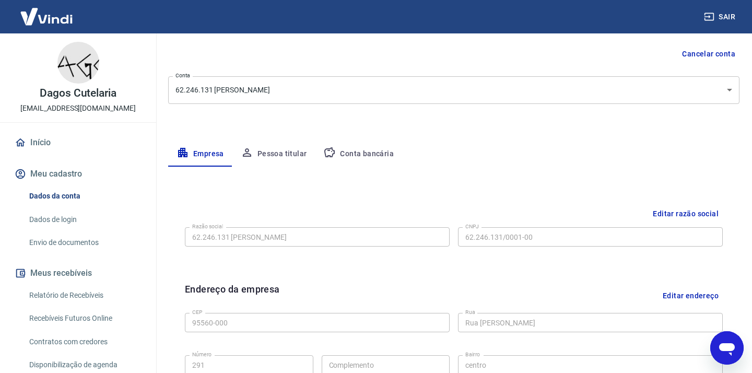
scroll to position [125, 0]
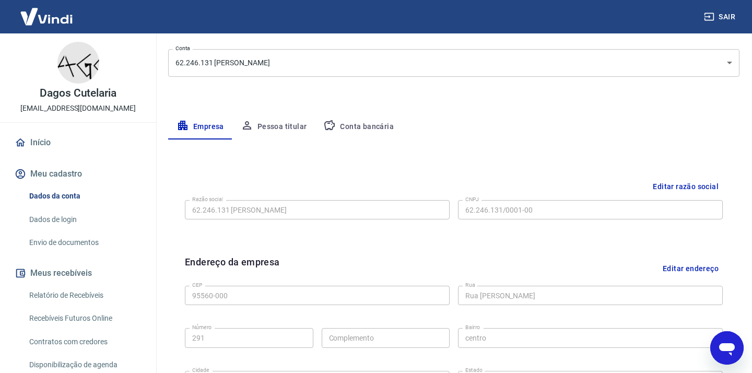
click at [347, 134] on button "Conta bancária" at bounding box center [358, 126] width 87 height 25
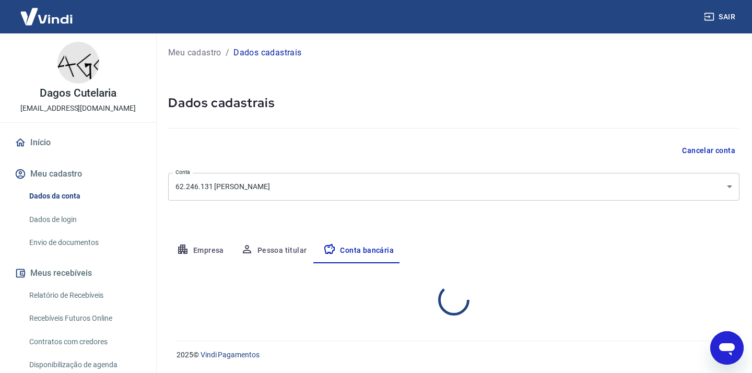
select select "1"
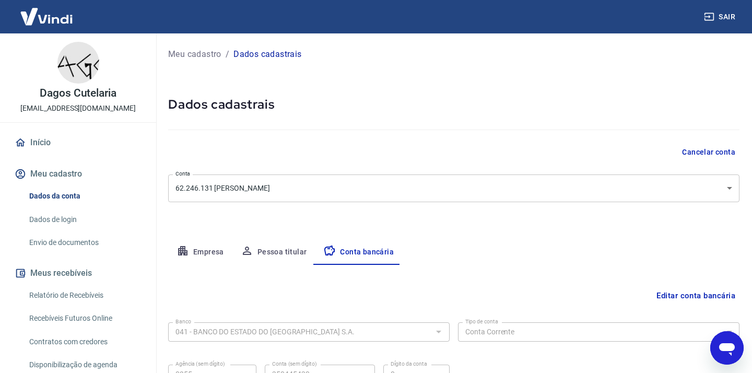
scroll to position [103, 0]
